Goal: Task Accomplishment & Management: Complete application form

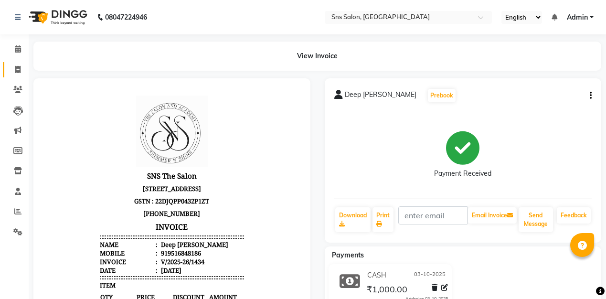
click at [21, 72] on span at bounding box center [18, 70] width 17 height 11
select select "service"
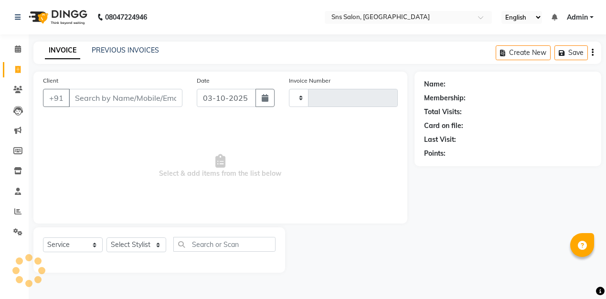
type input "1435"
select select "4714"
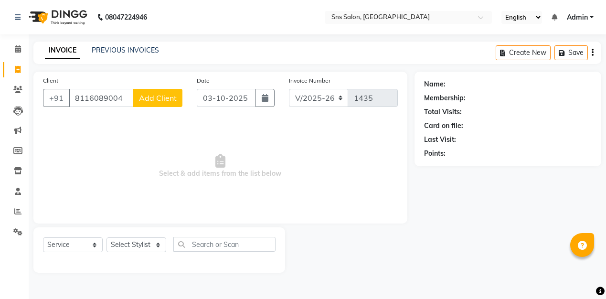
type input "8116089004"
click at [161, 102] on span "Add Client" at bounding box center [158, 98] width 38 height 10
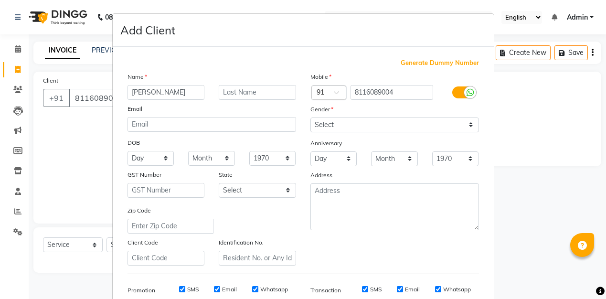
type input "[PERSON_NAME]"
click at [257, 92] on input "text" at bounding box center [257, 92] width 77 height 15
type input "Agarwal"
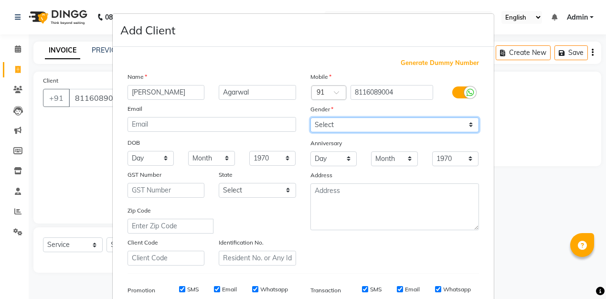
click at [364, 126] on select "Select [DEMOGRAPHIC_DATA] [DEMOGRAPHIC_DATA] Other Prefer Not To Say" at bounding box center [395, 125] width 169 height 15
select select "[DEMOGRAPHIC_DATA]"
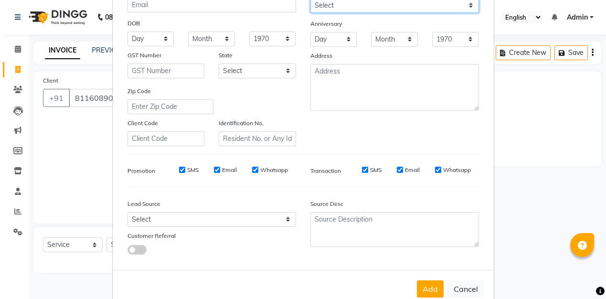
scroll to position [141, 0]
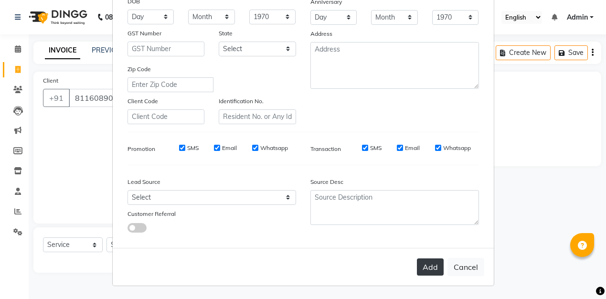
click at [425, 266] on button "Add" at bounding box center [430, 266] width 27 height 17
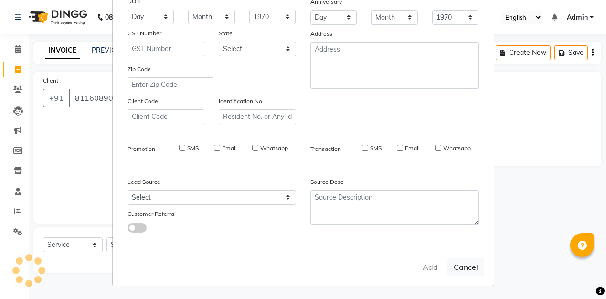
select select
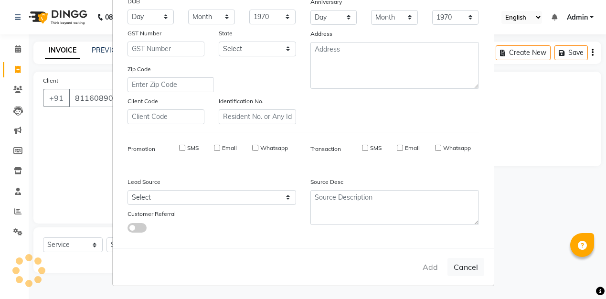
select select
checkbox input "false"
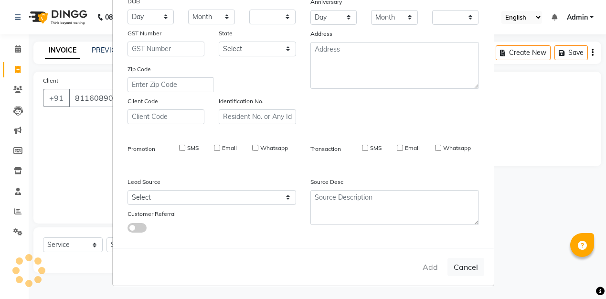
checkbox input "false"
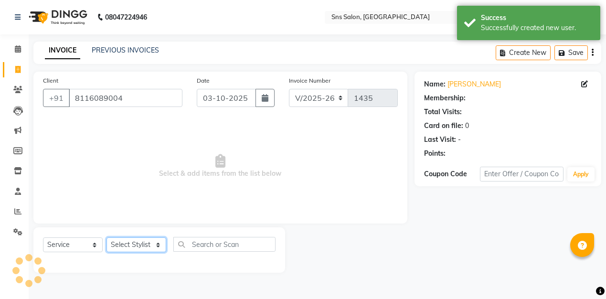
click at [127, 249] on select "Select Stylist [PERSON_NAME] Kavita [PERSON_NAME] Preeti [PERSON_NAME] [PERSON_…" at bounding box center [137, 244] width 60 height 15
select select "27968"
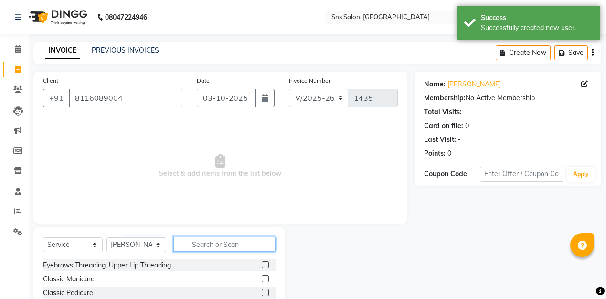
click at [209, 244] on input "text" at bounding box center [224, 244] width 102 height 15
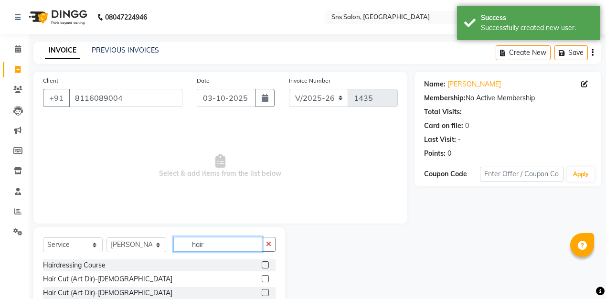
scroll to position [22, 0]
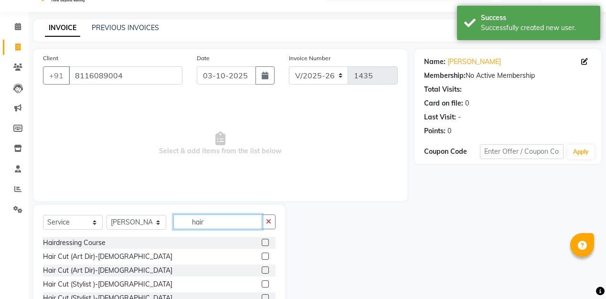
type input "hair"
click at [268, 270] on label at bounding box center [265, 270] width 7 height 7
click at [268, 270] on input "checkbox" at bounding box center [265, 271] width 6 height 6
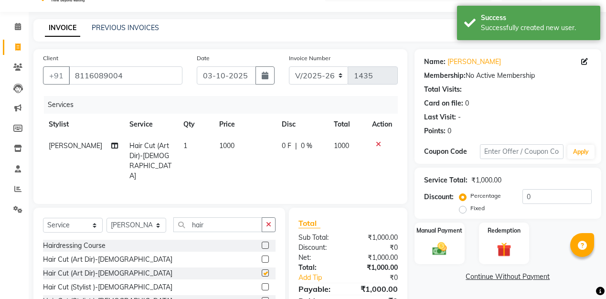
checkbox input "false"
click at [130, 220] on select "Select Stylist [PERSON_NAME] Kavita [PERSON_NAME] Preeti [PERSON_NAME] [PERSON_…" at bounding box center [137, 225] width 60 height 15
select select "27967"
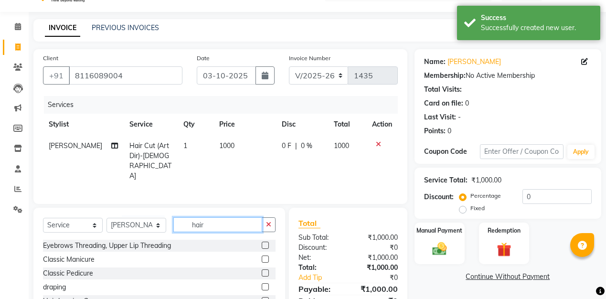
click at [227, 222] on input "hair" at bounding box center [217, 224] width 89 height 15
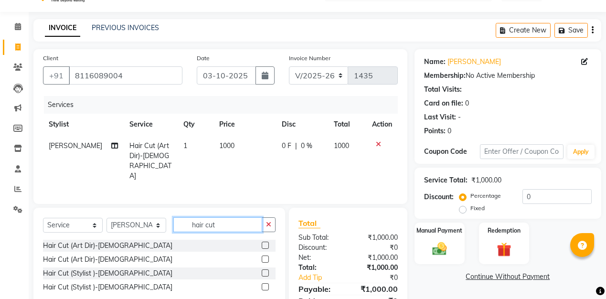
type input "hair cut"
click at [268, 257] on label at bounding box center [265, 259] width 7 height 7
click at [268, 257] on input "checkbox" at bounding box center [265, 260] width 6 height 6
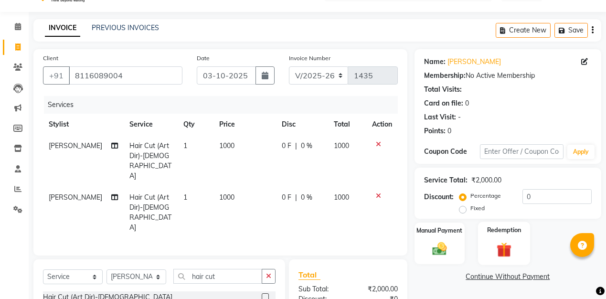
checkbox input "false"
click at [469, 243] on div "Manual Payment Redemption" at bounding box center [508, 244] width 201 height 42
click at [445, 242] on img at bounding box center [440, 248] width 24 height 17
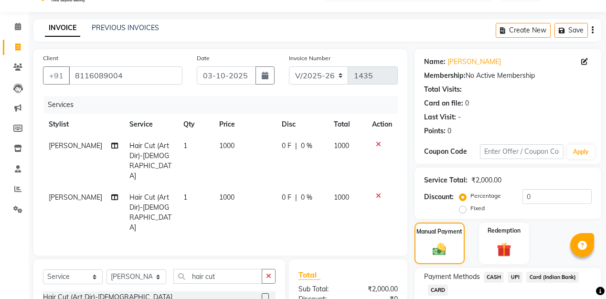
click at [517, 278] on span "UPI" at bounding box center [515, 277] width 15 height 11
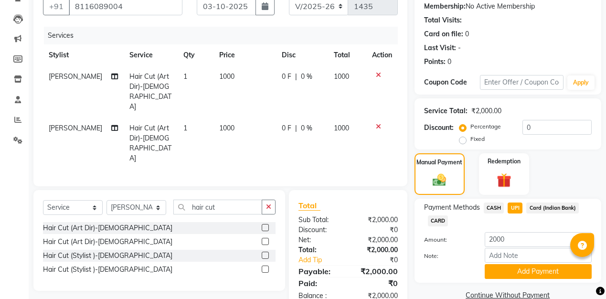
click at [517, 278] on button "Add Payment" at bounding box center [538, 271] width 107 height 15
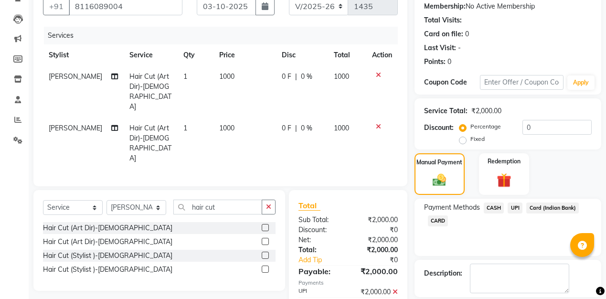
scroll to position [137, 0]
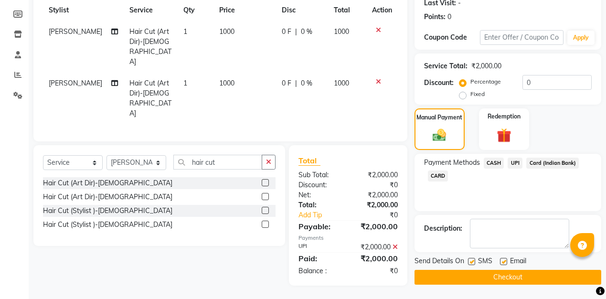
click at [482, 277] on button "Checkout" at bounding box center [508, 277] width 187 height 15
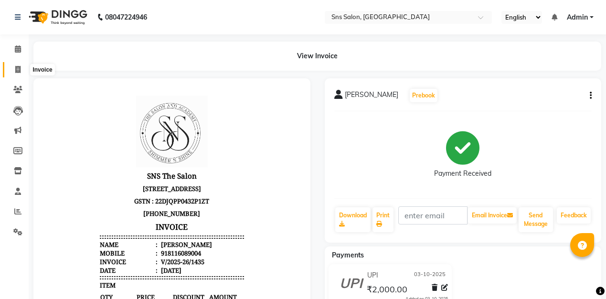
click at [14, 69] on span at bounding box center [18, 70] width 17 height 11
select select "service"
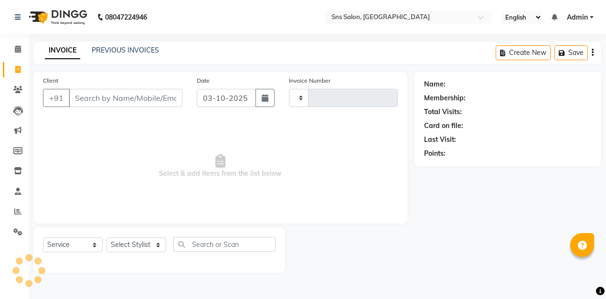
type input "1436"
select select "4714"
click at [130, 100] on input "Client" at bounding box center [126, 98] width 114 height 18
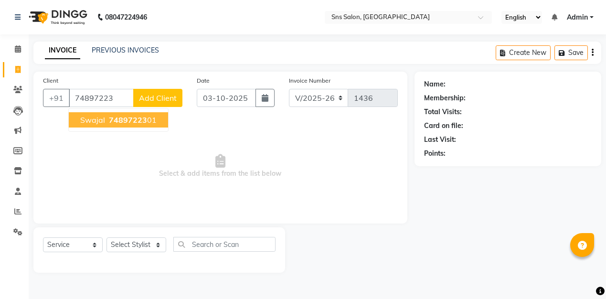
click at [153, 125] on button "Swajal 74897223 01" at bounding box center [118, 119] width 99 height 15
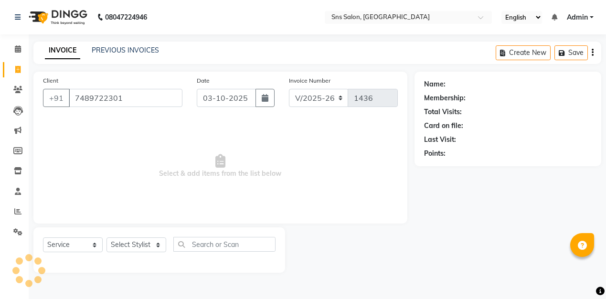
type input "7489722301"
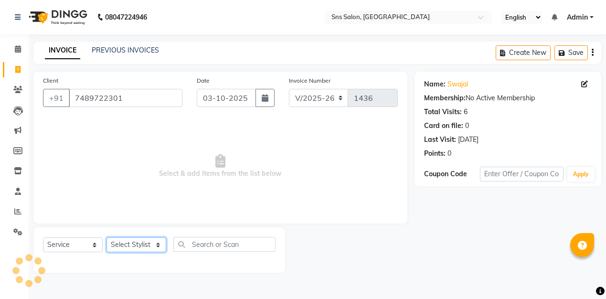
click at [142, 241] on select "Select Stylist [PERSON_NAME] Kavita [PERSON_NAME] Preeti [PERSON_NAME] [PERSON_…" at bounding box center [137, 244] width 60 height 15
select select "78766"
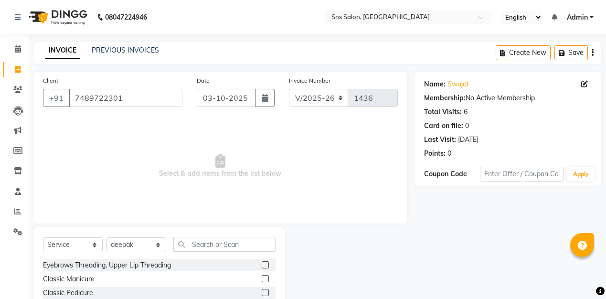
click at [139, 270] on div "Eyebrows Threading, Upper Lip Threading" at bounding box center [107, 265] width 128 height 10
checkbox input "false"
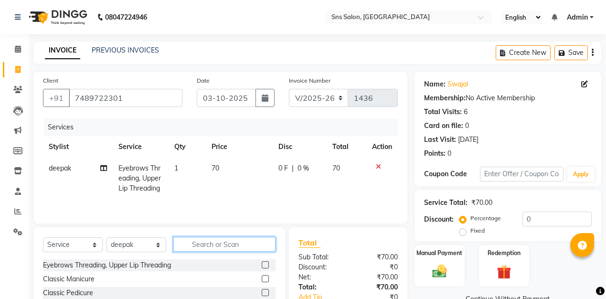
click at [240, 245] on input "text" at bounding box center [224, 244] width 102 height 15
click at [378, 167] on icon at bounding box center [378, 166] width 5 height 7
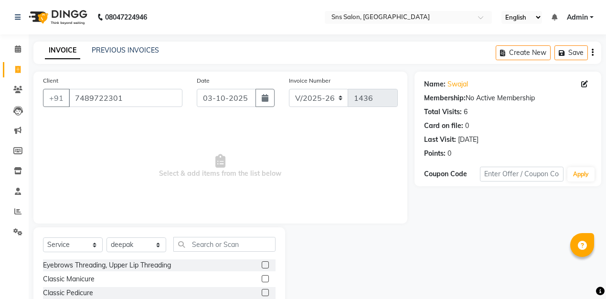
scroll to position [1, 0]
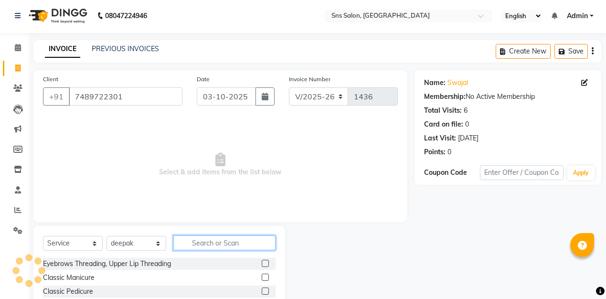
click at [211, 237] on input "text" at bounding box center [224, 243] width 102 height 15
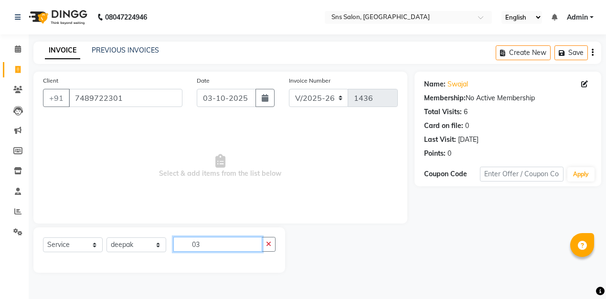
type input "0"
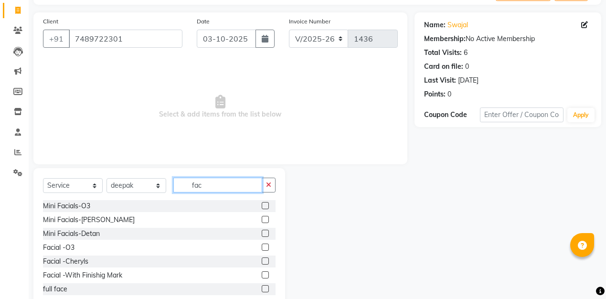
scroll to position [84, 0]
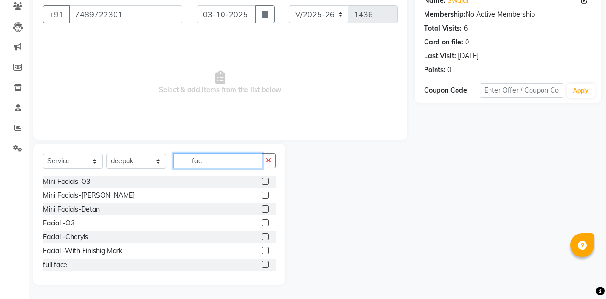
type input "fac"
click at [266, 221] on label at bounding box center [265, 222] width 7 height 7
click at [266, 221] on input "checkbox" at bounding box center [265, 223] width 6 height 6
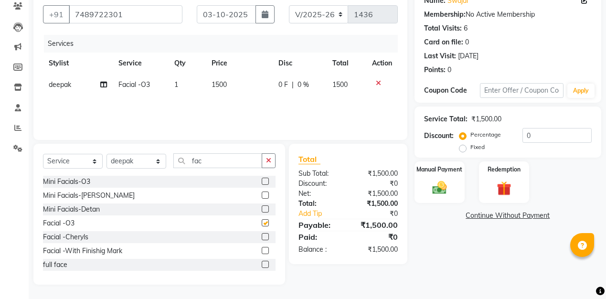
checkbox input "false"
click at [215, 85] on span "1500" at bounding box center [219, 84] width 15 height 9
select select "78766"
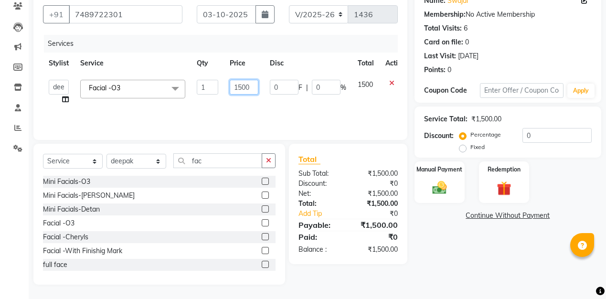
click at [239, 87] on input "1500" at bounding box center [244, 87] width 29 height 15
type input "3500"
click at [303, 140] on div "Client [PHONE_NUMBER] Date [DATE] Invoice Number V/2025 V/[PHONE_NUMBER] Servic…" at bounding box center [220, 136] width 388 height 297
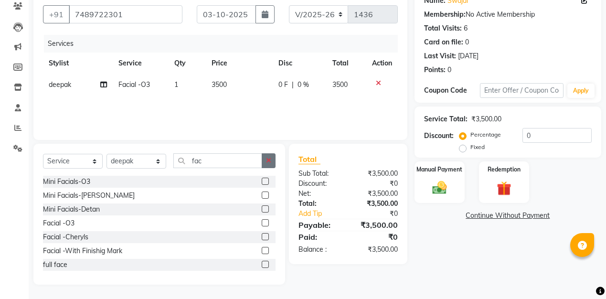
click at [266, 161] on button "button" at bounding box center [269, 160] width 14 height 15
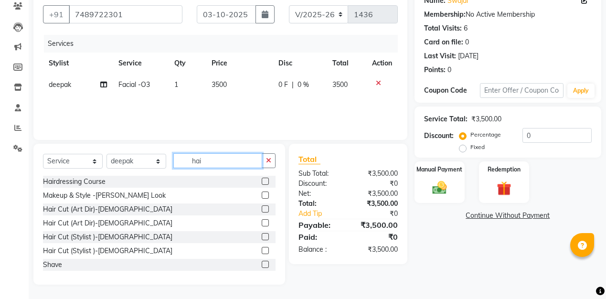
scroll to position [63, 0]
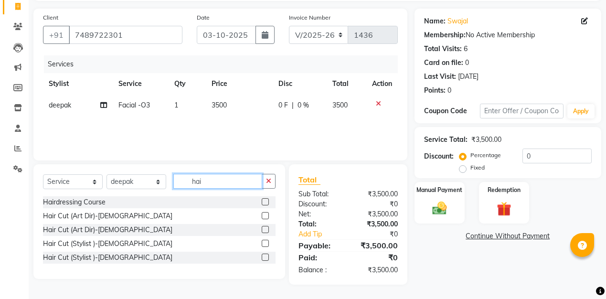
type input "hai"
click at [266, 246] on label at bounding box center [265, 243] width 7 height 7
click at [266, 246] on input "checkbox" at bounding box center [265, 244] width 6 height 6
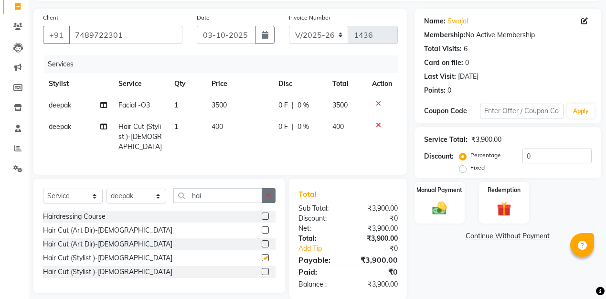
checkbox input "false"
click at [269, 192] on icon "button" at bounding box center [268, 195] width 5 height 7
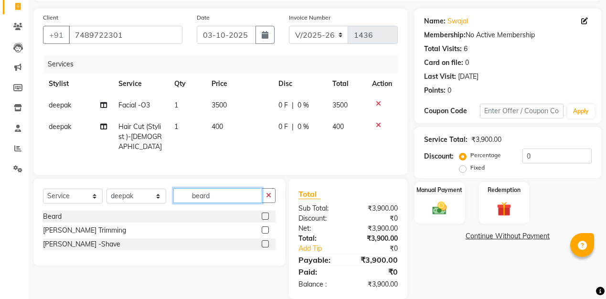
type input "beard"
click at [265, 213] on label at bounding box center [265, 216] width 7 height 7
click at [265, 214] on input "checkbox" at bounding box center [265, 217] width 6 height 6
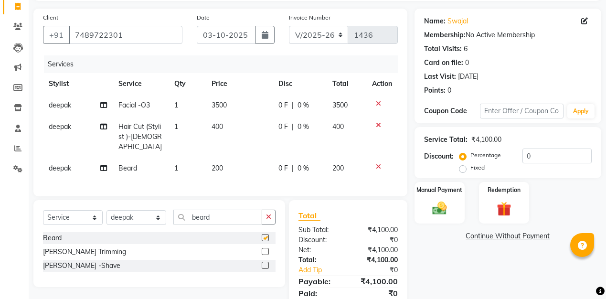
checkbox input "false"
click at [216, 162] on td "200" at bounding box center [239, 169] width 67 height 22
select select "78766"
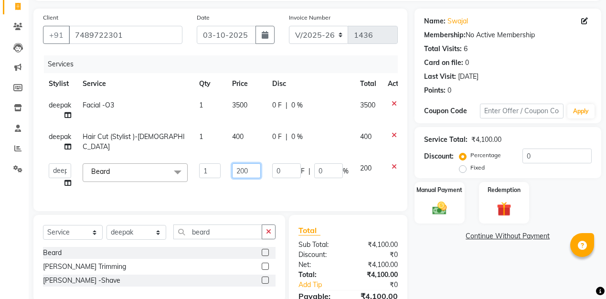
click at [240, 172] on input "200" at bounding box center [246, 170] width 29 height 15
type input "100"
click at [280, 205] on div "Client [PHONE_NUMBER] Date [DATE] Invoice Number V/2025 V/[PHONE_NUMBER] Servic…" at bounding box center [220, 172] width 388 height 327
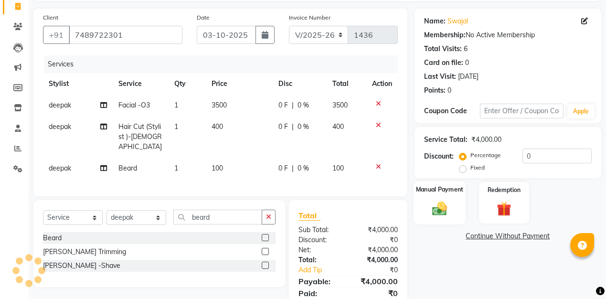
click at [441, 218] on div "Manual Payment" at bounding box center [440, 202] width 53 height 43
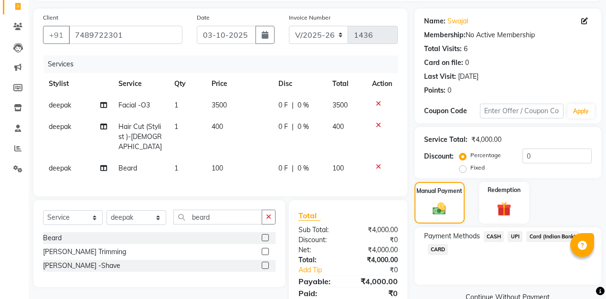
click at [518, 237] on span "UPI" at bounding box center [515, 236] width 15 height 11
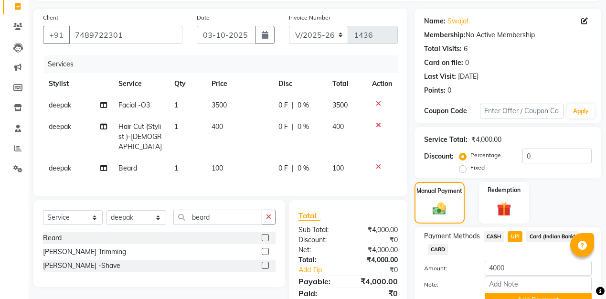
scroll to position [109, 0]
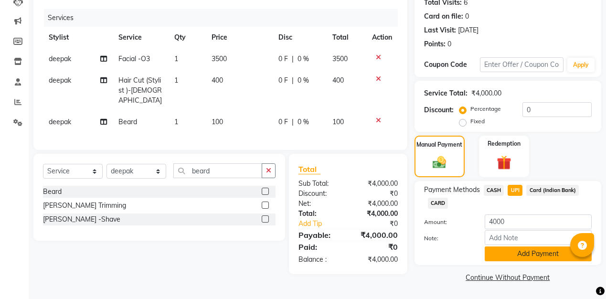
click at [520, 251] on button "Add Payment" at bounding box center [538, 254] width 107 height 15
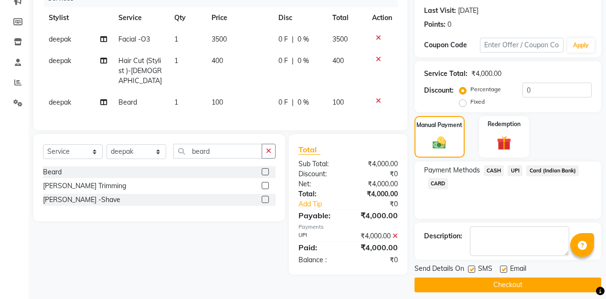
scroll to position [137, 0]
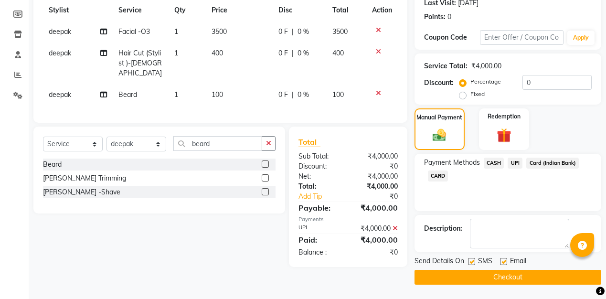
click at [521, 274] on button "Checkout" at bounding box center [508, 277] width 187 height 15
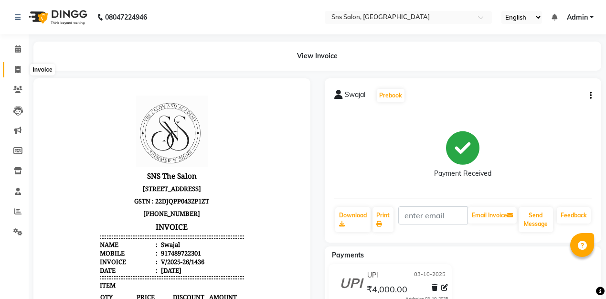
click at [19, 69] on icon at bounding box center [17, 69] width 5 height 7
select select "service"
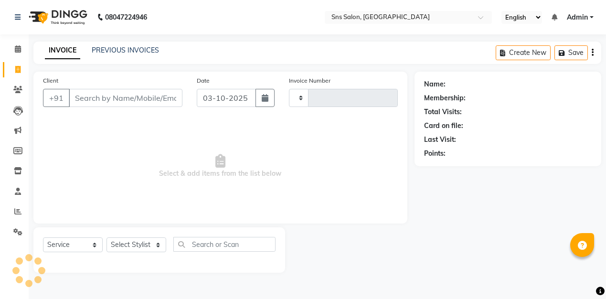
type input "h"
type input "1437"
type input "hr"
select select "4714"
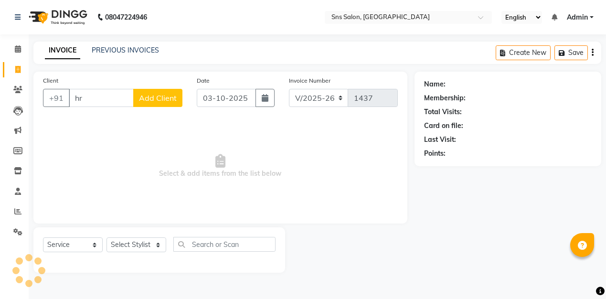
type input "h"
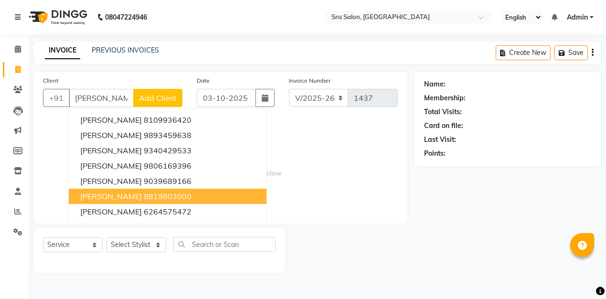
click at [127, 197] on span "[PERSON_NAME]" at bounding box center [111, 197] width 62 height 10
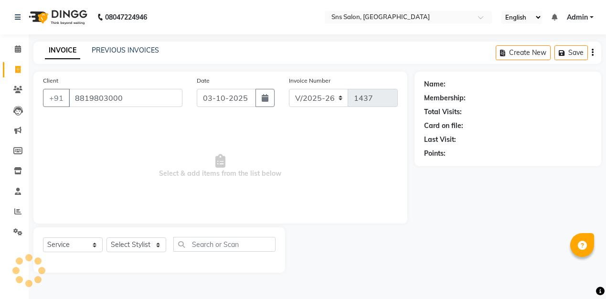
type input "8819803000"
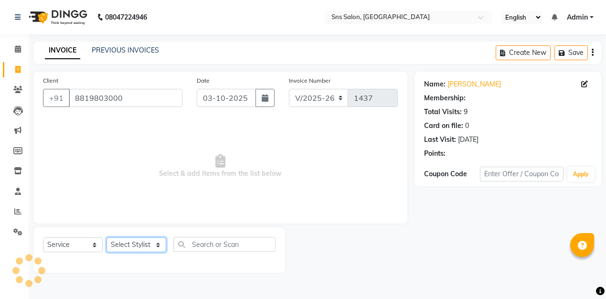
click at [138, 242] on select "Select Stylist [PERSON_NAME] Kavita [PERSON_NAME] Preeti [PERSON_NAME] [PERSON_…" at bounding box center [137, 244] width 60 height 15
select select "93621"
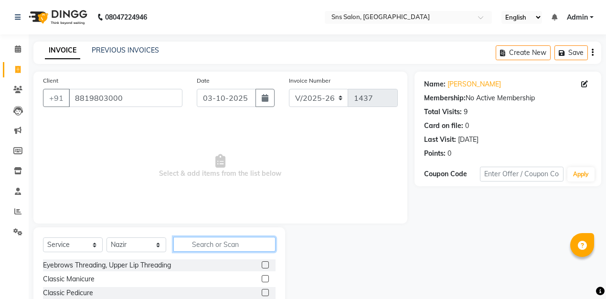
click at [216, 248] on input "text" at bounding box center [224, 244] width 102 height 15
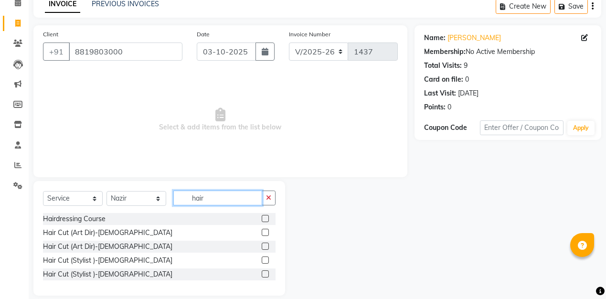
scroll to position [45, 0]
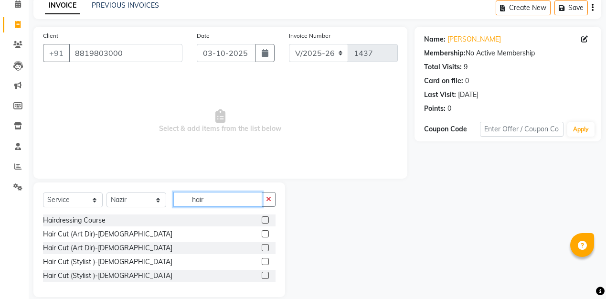
type input "hair"
click at [266, 264] on label at bounding box center [265, 261] width 7 height 7
click at [266, 264] on input "checkbox" at bounding box center [265, 262] width 6 height 6
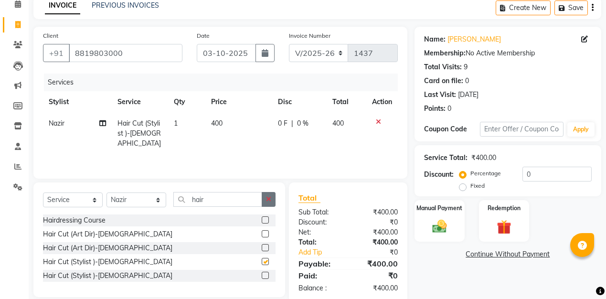
checkbox input "false"
click at [267, 202] on icon "button" at bounding box center [268, 199] width 5 height 7
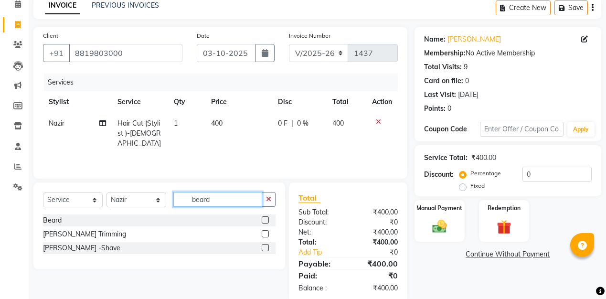
type input "beard"
click at [265, 221] on label at bounding box center [265, 219] width 7 height 7
click at [265, 221] on input "checkbox" at bounding box center [265, 220] width 6 height 6
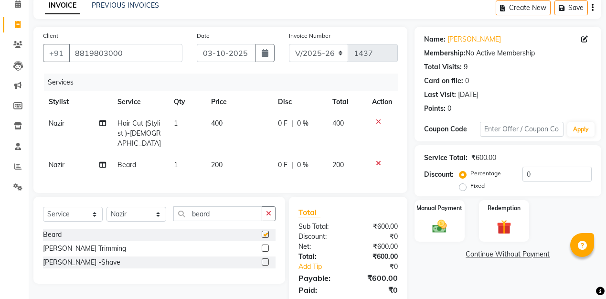
checkbox input "false"
click at [224, 158] on td "200" at bounding box center [238, 165] width 67 height 22
select select "93621"
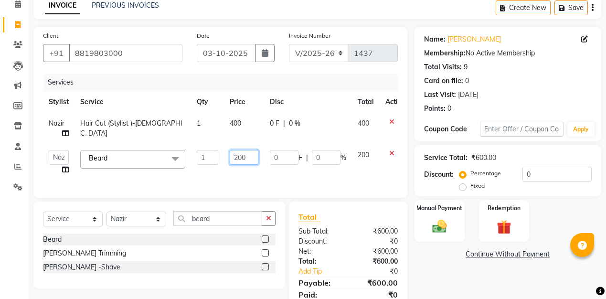
click at [234, 157] on input "200" at bounding box center [244, 157] width 29 height 15
type input "100"
click at [358, 183] on div "Client [PHONE_NUMBER] Date [DATE] Invoice Number V/2025 V/[PHONE_NUMBER] Servic…" at bounding box center [220, 174] width 388 height 295
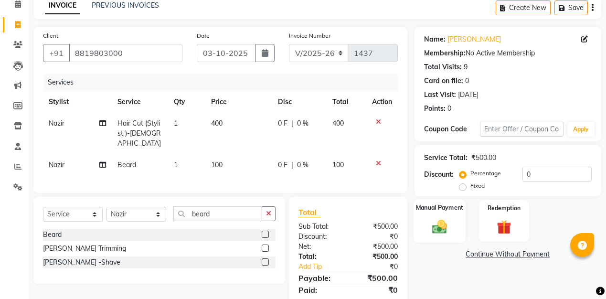
click at [418, 212] on label "Manual Payment" at bounding box center [440, 207] width 48 height 9
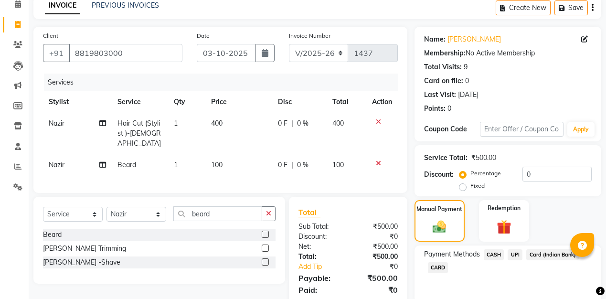
click at [516, 258] on span "UPI" at bounding box center [515, 254] width 15 height 11
click at [487, 256] on span "CASH" at bounding box center [494, 254] width 21 height 11
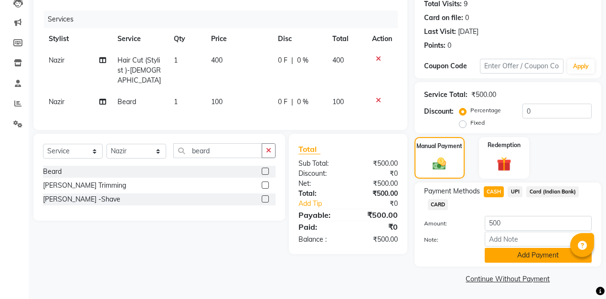
click at [489, 259] on button "Add Payment" at bounding box center [538, 255] width 107 height 15
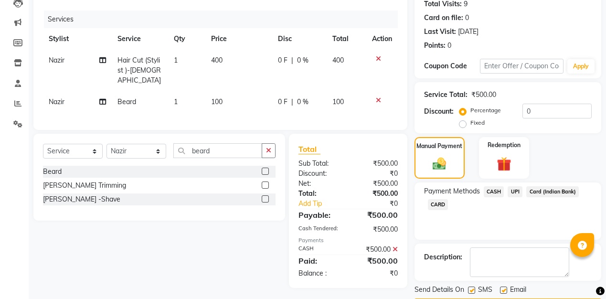
scroll to position [137, 0]
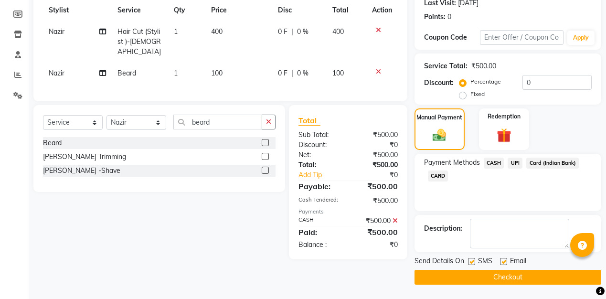
click at [494, 273] on button "Checkout" at bounding box center [508, 277] width 187 height 15
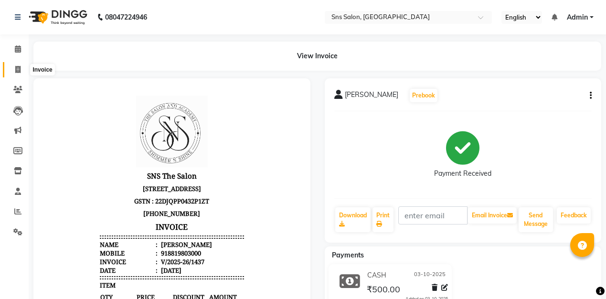
click at [18, 67] on icon at bounding box center [17, 69] width 5 height 7
select select "service"
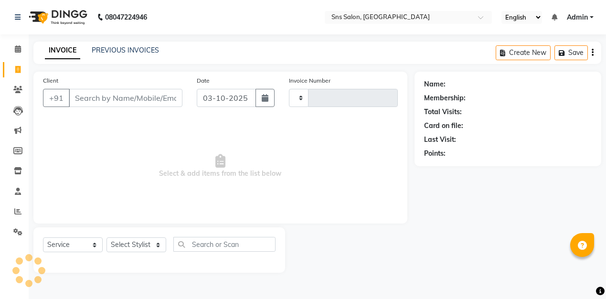
type input "1438"
select select "4714"
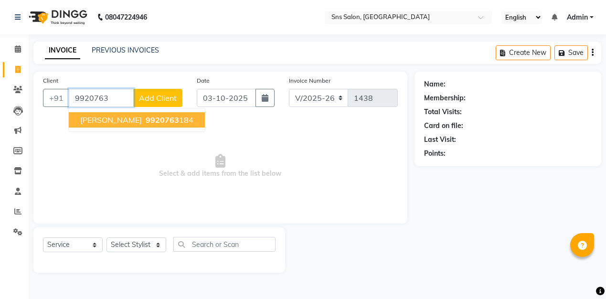
click at [129, 122] on span "[PERSON_NAME]" at bounding box center [111, 120] width 62 height 10
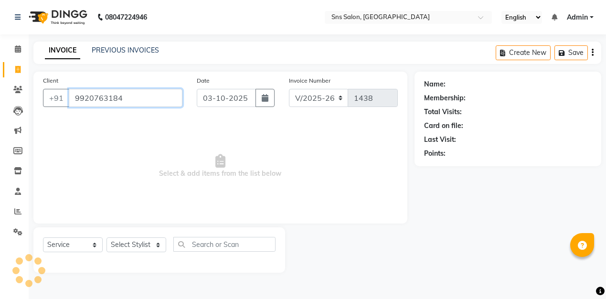
type input "9920763184"
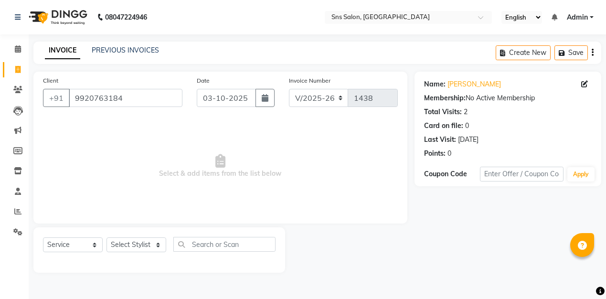
click at [146, 236] on div "Select Service Product Membership Package Voucher Prepaid Gift Card Select Styl…" at bounding box center [159, 249] width 252 height 45
click at [145, 240] on select "Select Stylist [PERSON_NAME] Kavita [PERSON_NAME] Preeti [PERSON_NAME] [PERSON_…" at bounding box center [137, 244] width 60 height 15
select select "27970"
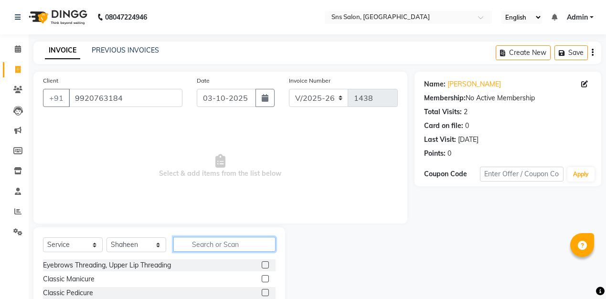
click at [215, 242] on input "text" at bounding box center [224, 244] width 102 height 15
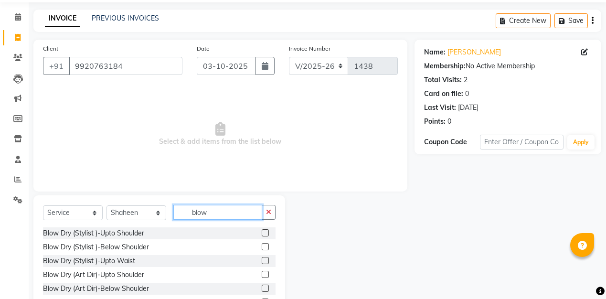
scroll to position [32, 0]
type input "blow"
click at [268, 246] on label at bounding box center [265, 246] width 7 height 7
click at [268, 246] on input "checkbox" at bounding box center [265, 247] width 6 height 6
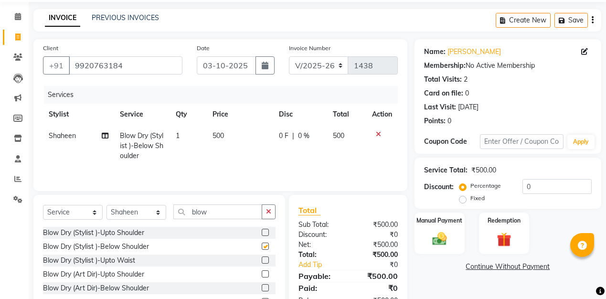
checkbox input "false"
click at [227, 142] on td "500" at bounding box center [240, 146] width 66 height 42
select select "27970"
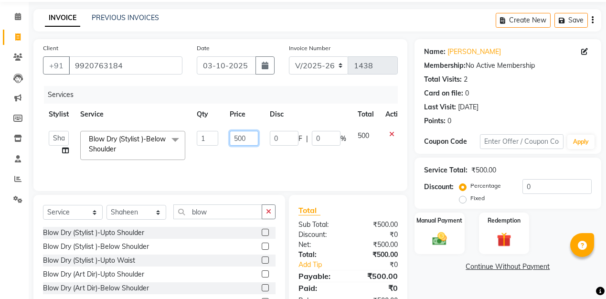
click at [237, 136] on input "500" at bounding box center [244, 138] width 29 height 15
type input "600"
click at [430, 224] on label "Manual Payment" at bounding box center [440, 219] width 48 height 9
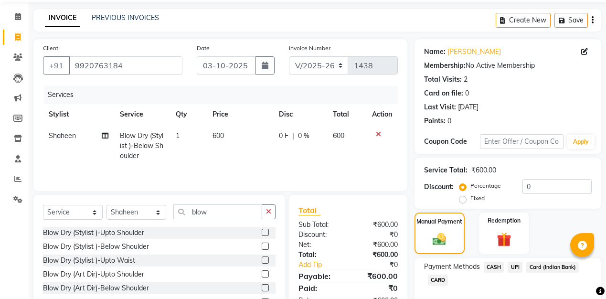
click at [515, 264] on span "UPI" at bounding box center [515, 267] width 15 height 11
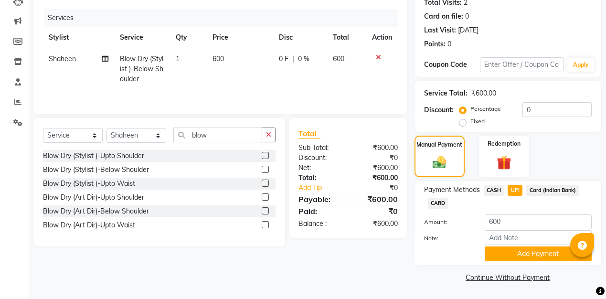
click at [515, 261] on div "Payment Methods CASH UPI Card (Indian Bank) CARD Amount: 600 Note: Add Payment" at bounding box center [508, 223] width 187 height 84
click at [515, 258] on button "Add Payment" at bounding box center [538, 254] width 107 height 15
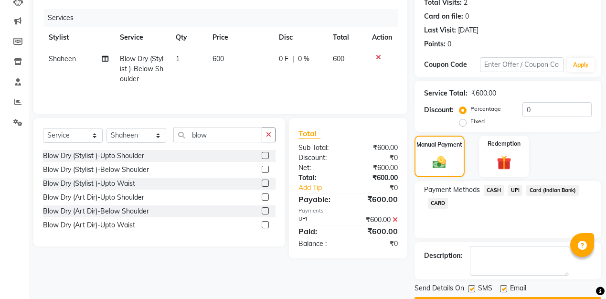
scroll to position [137, 0]
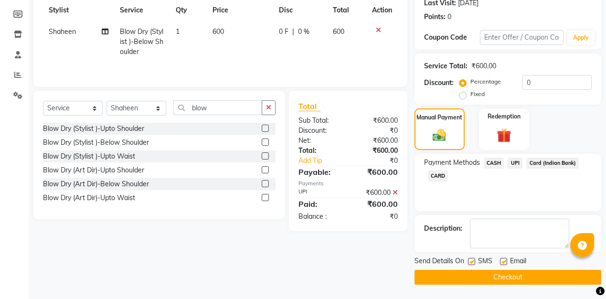
click at [514, 278] on button "Checkout" at bounding box center [508, 277] width 187 height 15
